Goal: Check status: Check status

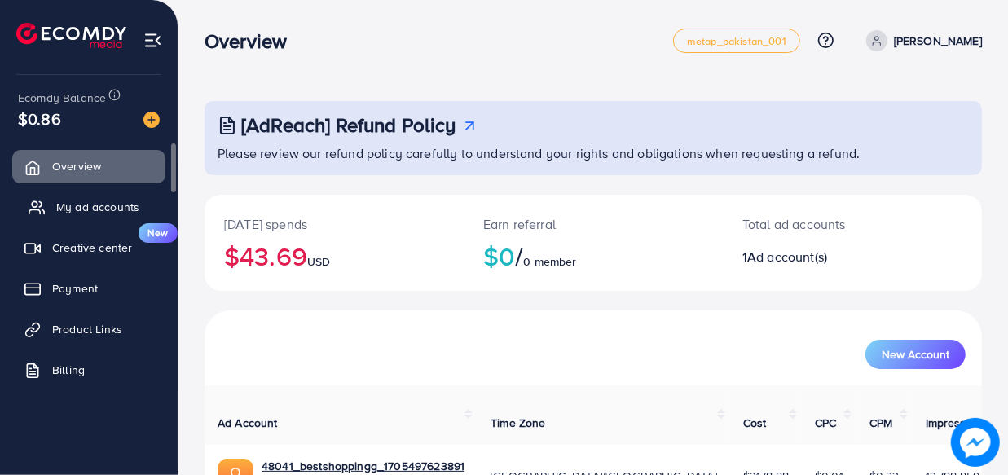
click at [98, 217] on link "My ad accounts" at bounding box center [88, 207] width 153 height 33
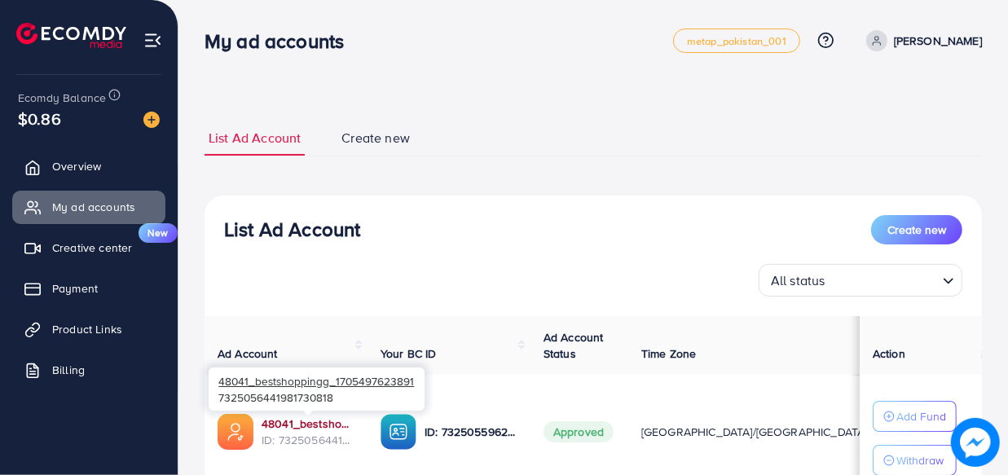
click at [305, 428] on link "48041_bestshoppingg_1705497623891" at bounding box center [308, 424] width 93 height 16
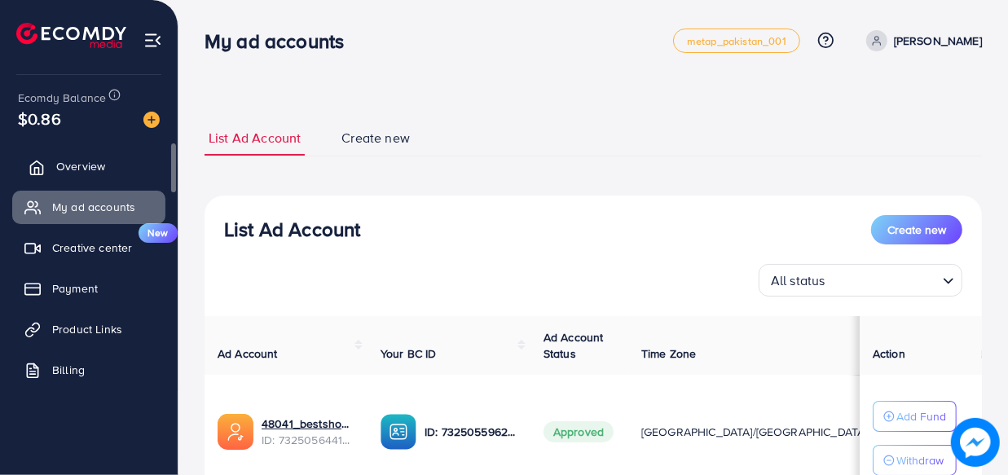
click at [76, 161] on span "Overview" at bounding box center [80, 166] width 49 height 16
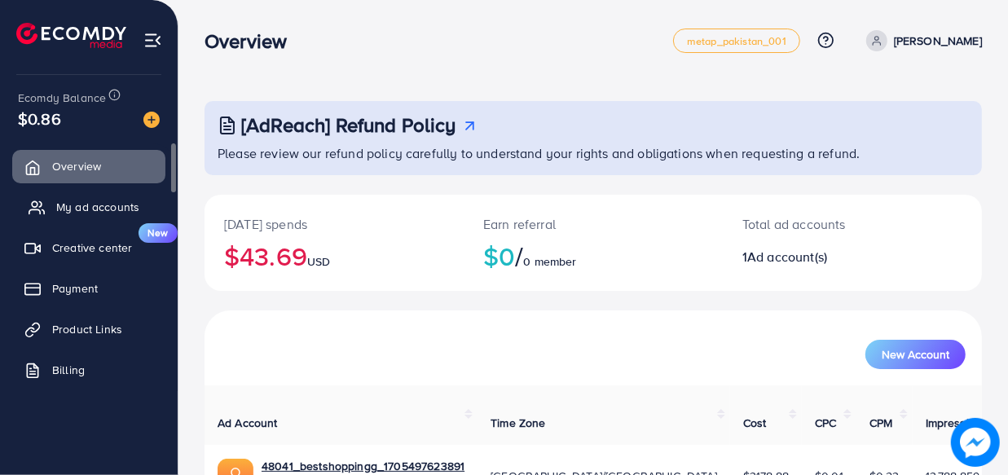
click at [77, 211] on span "My ad accounts" at bounding box center [97, 207] width 83 height 16
